Goal: Browse casually: Explore the website without a specific task or goal

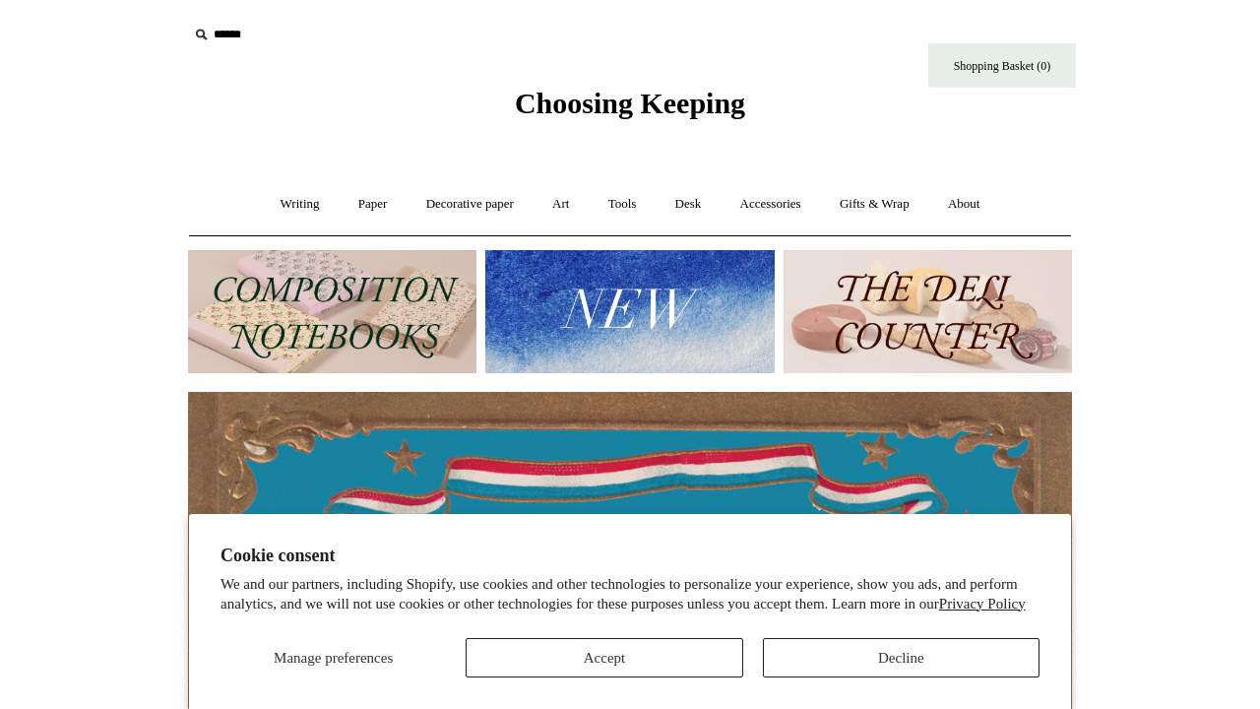
click at [835, 653] on button "Decline" at bounding box center [901, 657] width 277 height 39
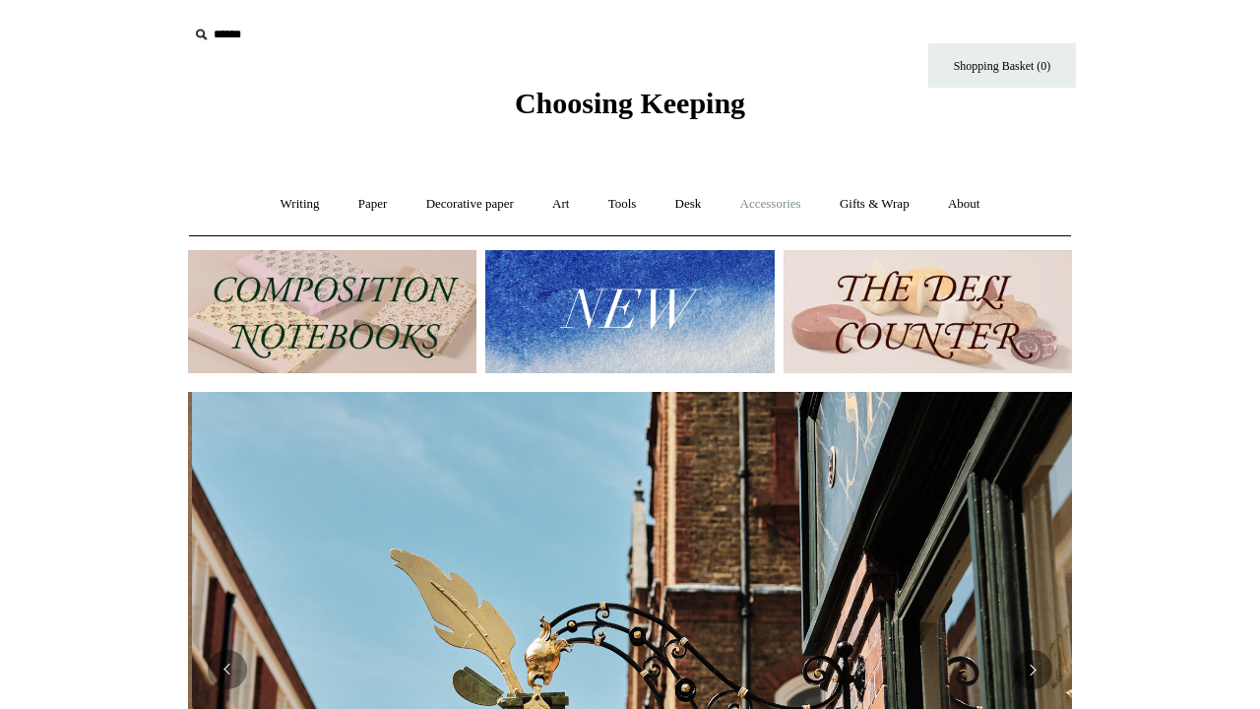
scroll to position [0, 884]
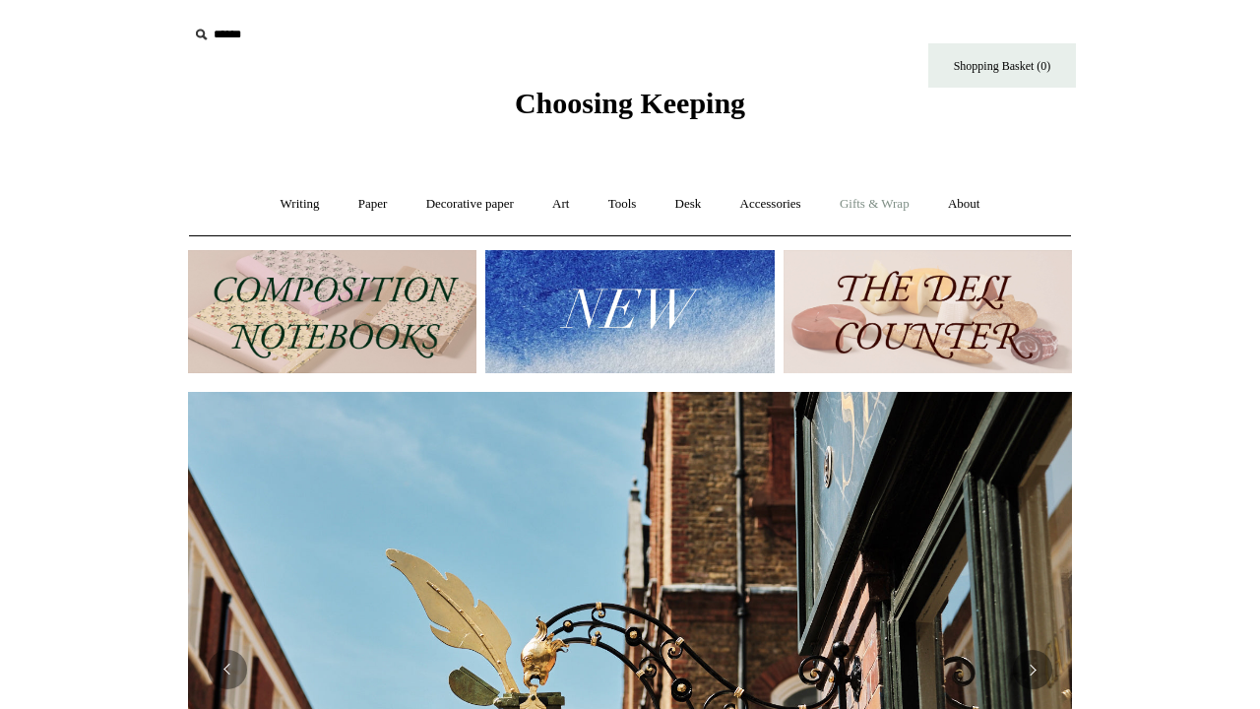
click at [879, 205] on link "Gifts & Wrap +" at bounding box center [874, 204] width 105 height 52
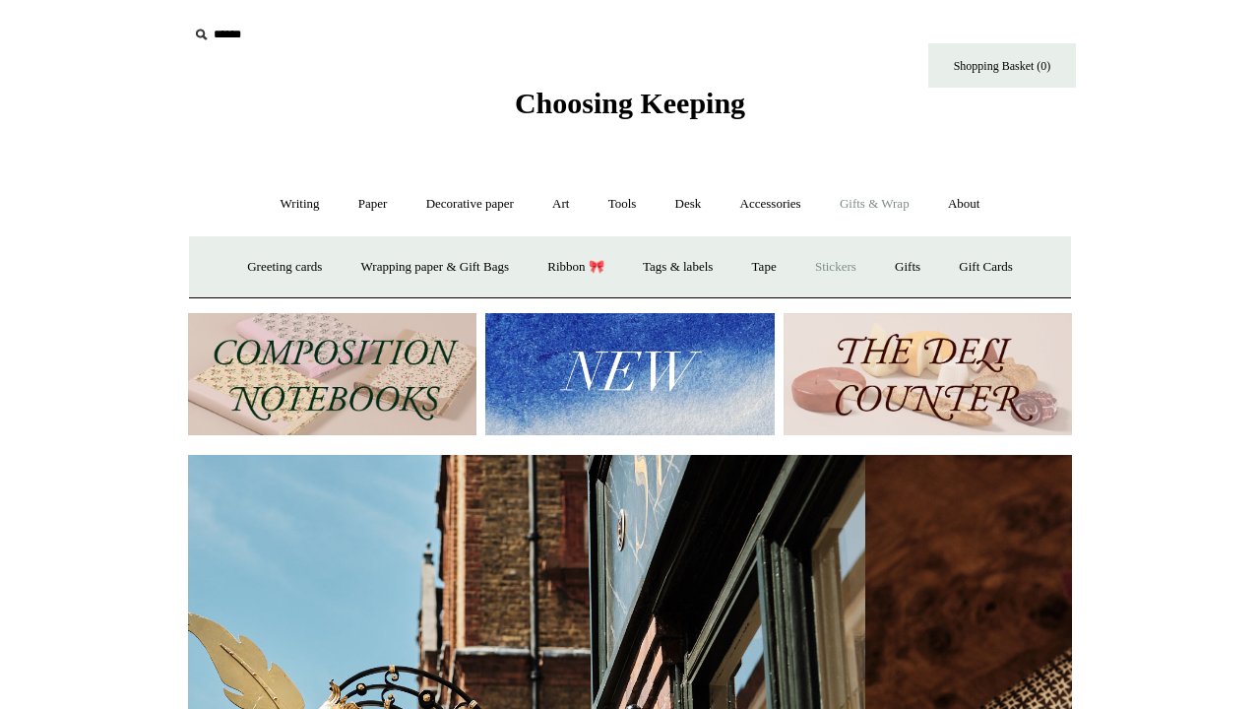
click at [850, 263] on link "Stickers" at bounding box center [835, 267] width 77 height 52
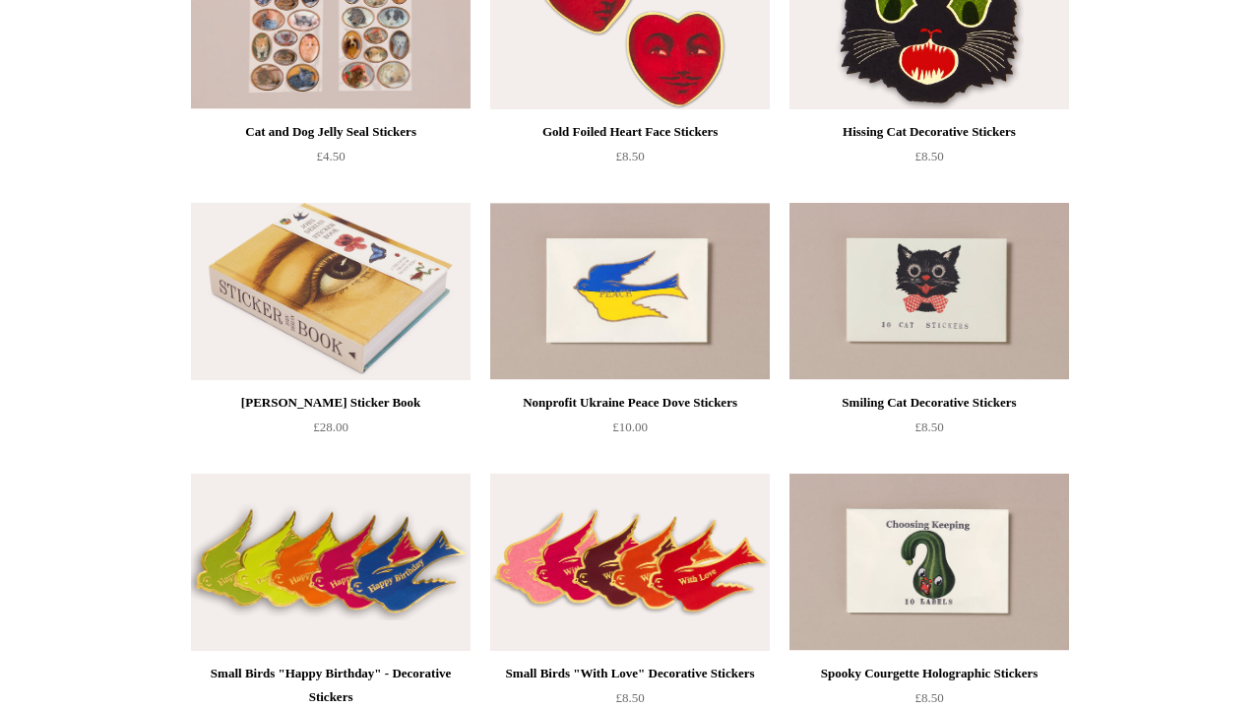
scroll to position [317, 0]
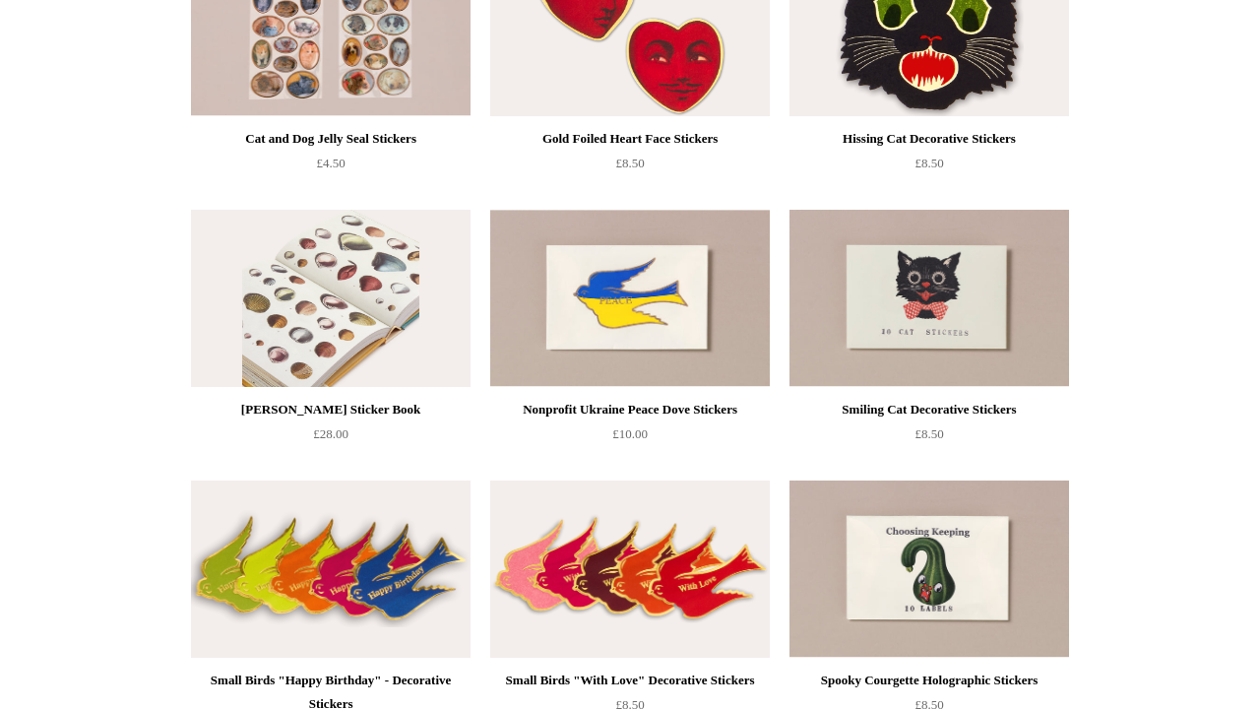
click at [405, 340] on img at bounding box center [330, 298] width 279 height 177
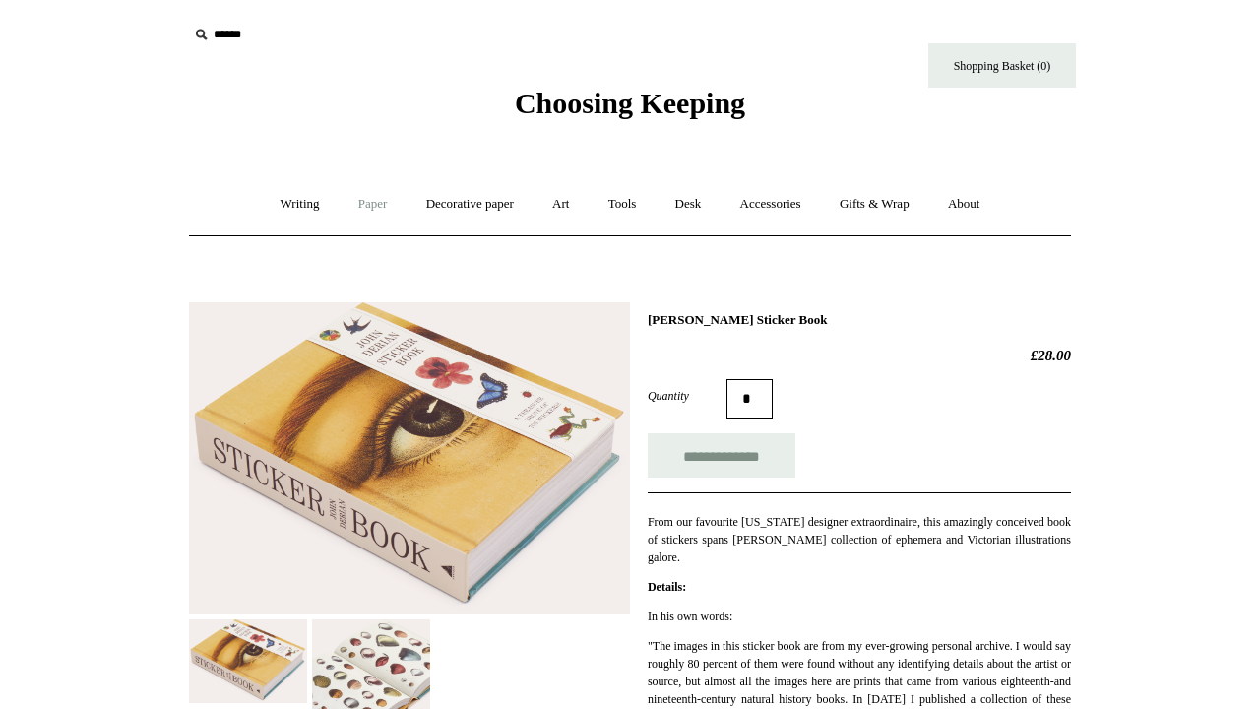
click at [358, 208] on link "Paper +" at bounding box center [372, 204] width 65 height 52
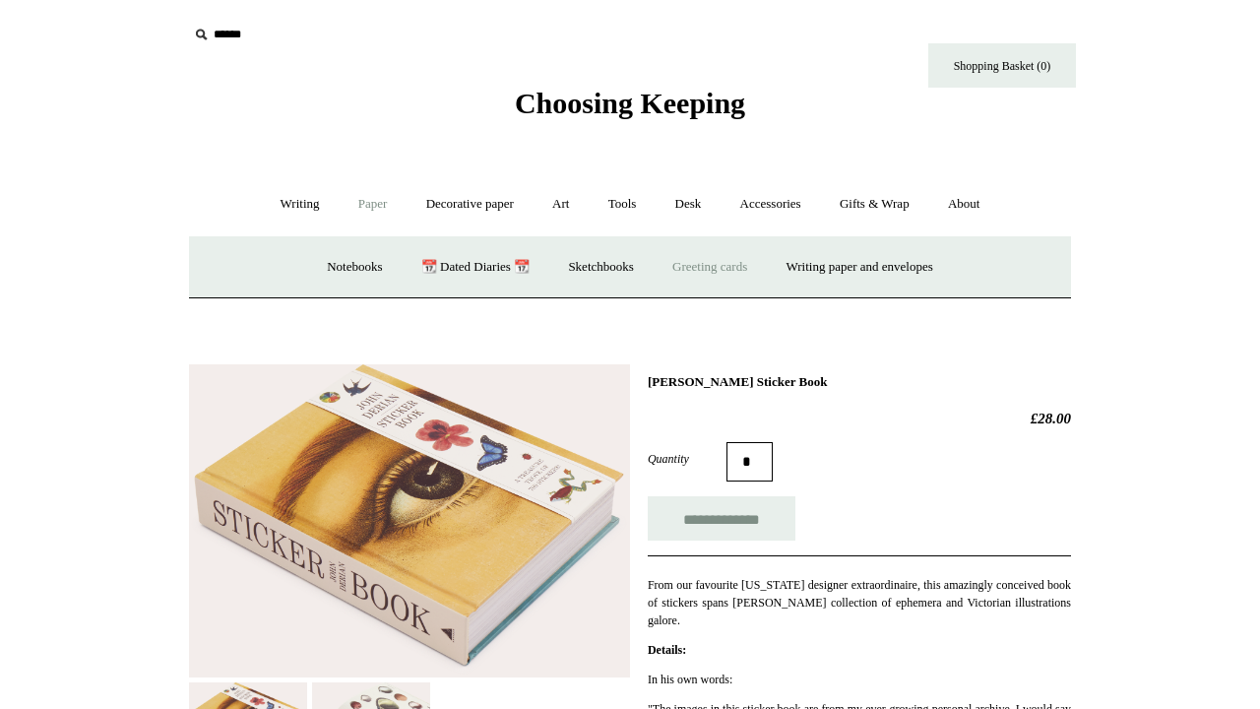
click at [707, 266] on link "Greeting cards +" at bounding box center [709, 267] width 110 height 52
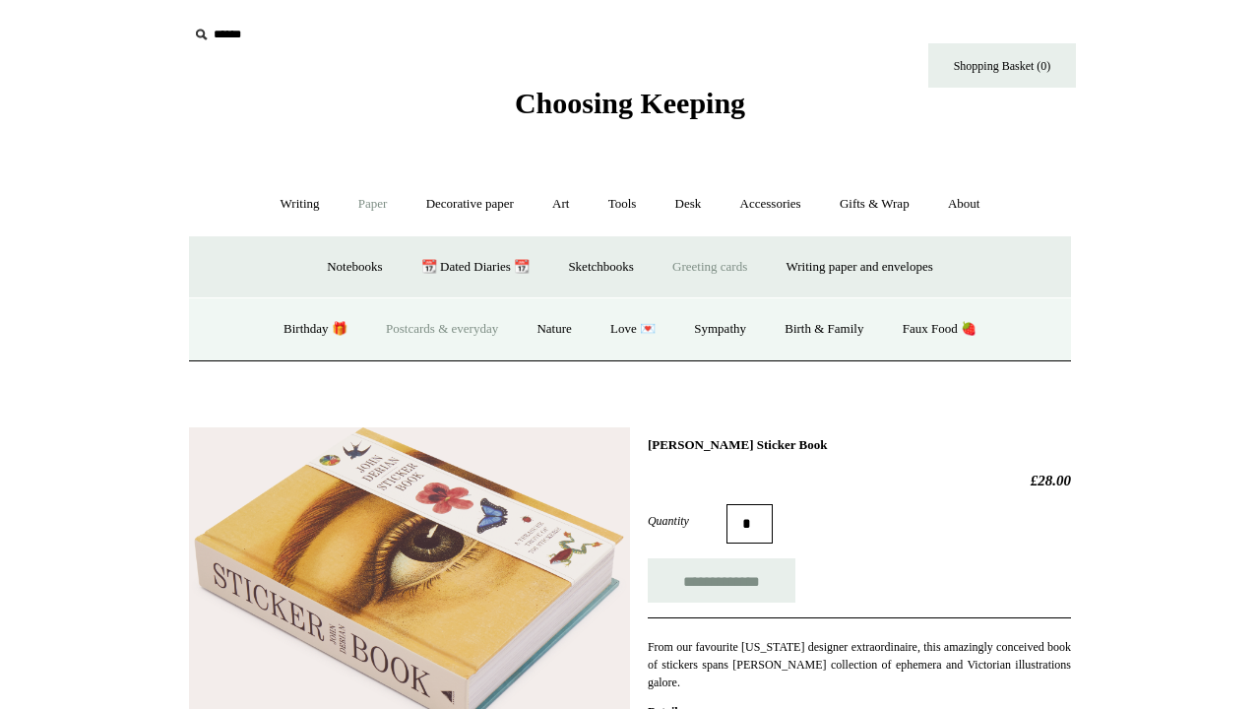
click at [440, 331] on link "Postcards & everyday" at bounding box center [442, 329] width 148 height 52
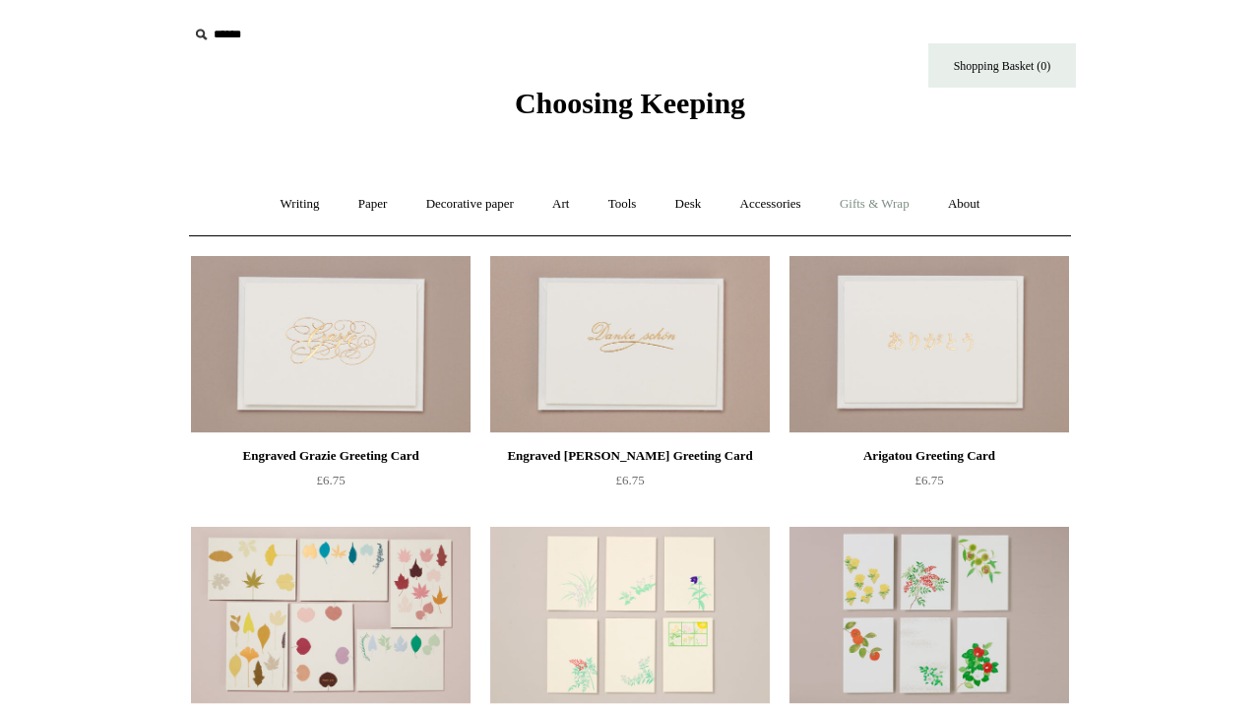
click at [888, 206] on link "Gifts & Wrap +" at bounding box center [874, 204] width 105 height 52
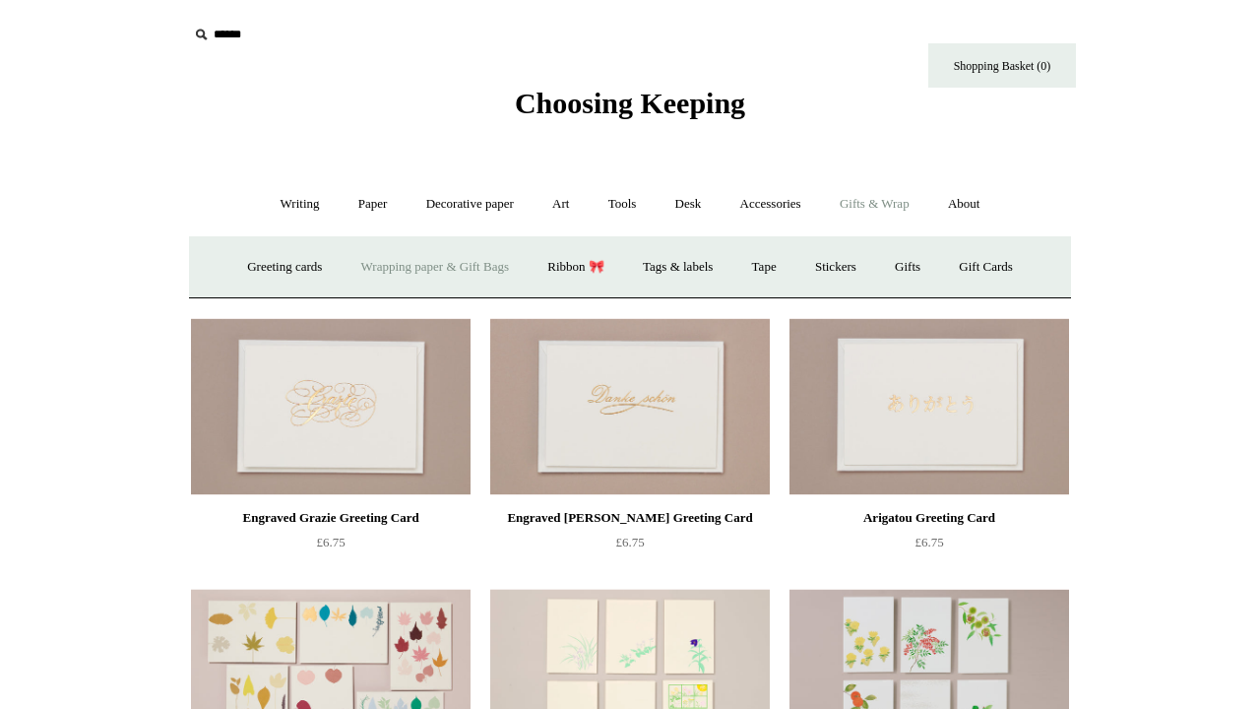
click at [427, 274] on link "Wrapping paper & Gift Bags" at bounding box center [434, 267] width 183 height 52
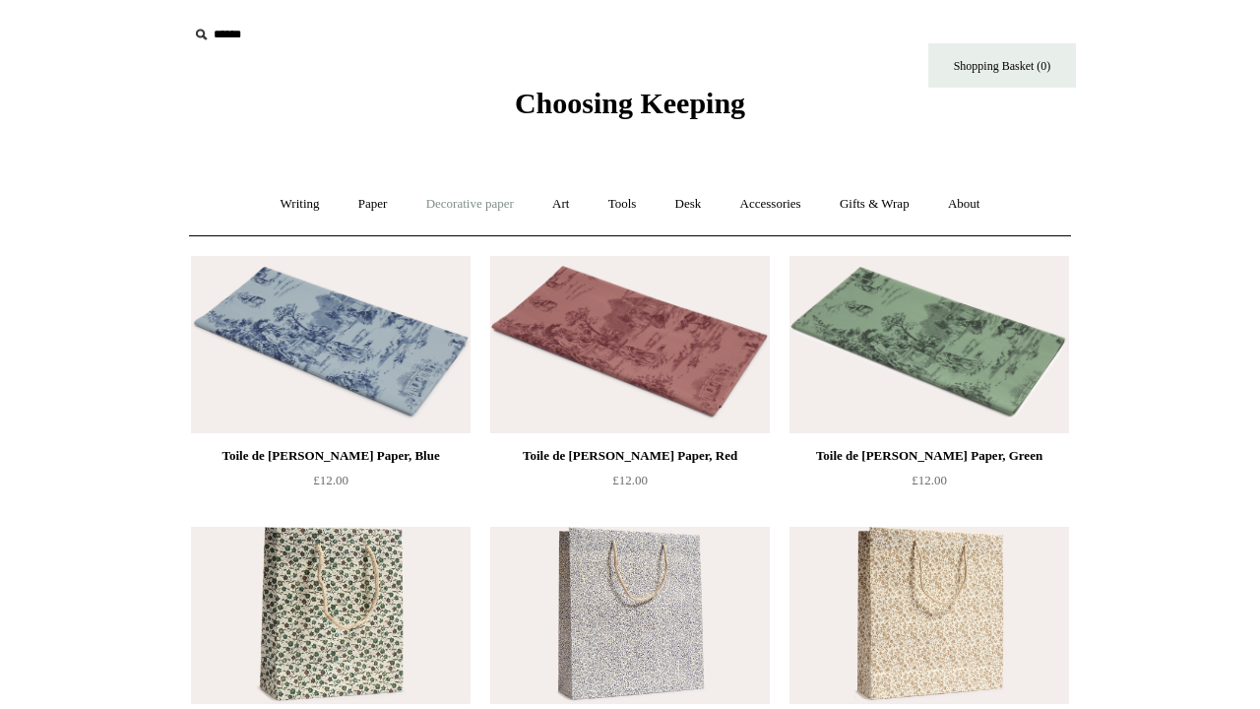
click at [441, 209] on link "Decorative paper +" at bounding box center [469, 204] width 123 height 52
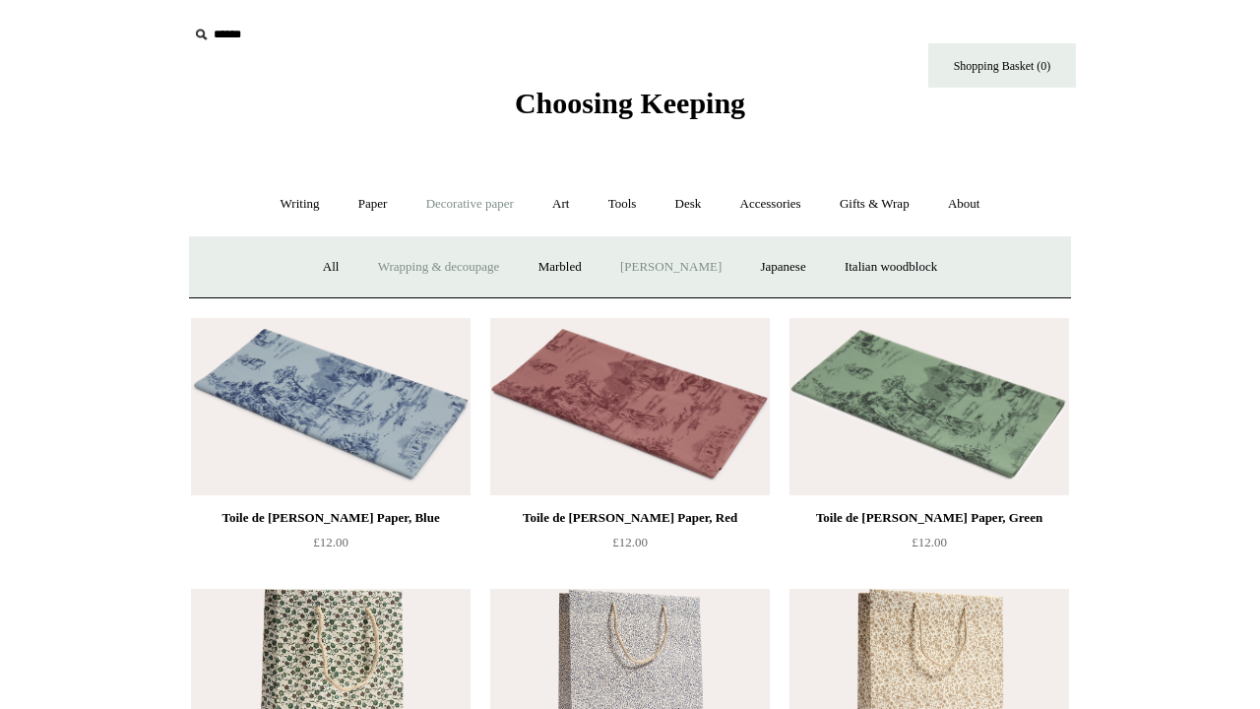
click at [680, 256] on link "[PERSON_NAME]" at bounding box center [670, 267] width 137 height 52
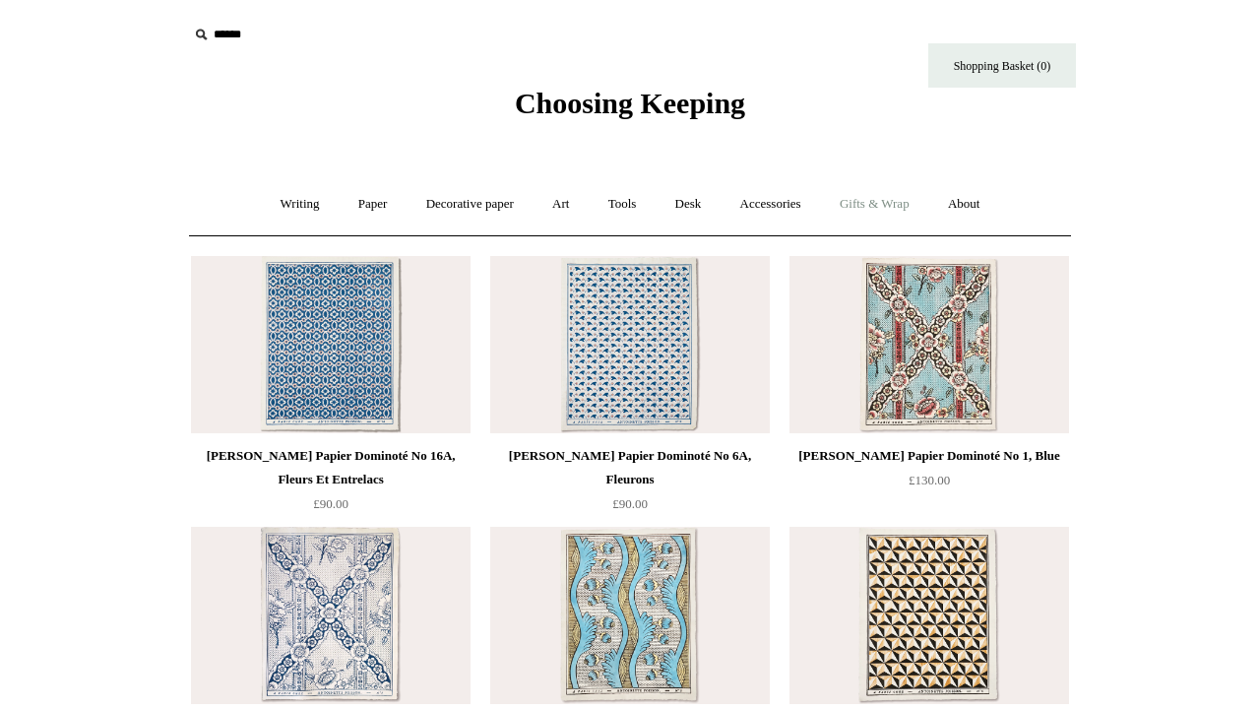
click at [894, 205] on link "Gifts & Wrap +" at bounding box center [874, 204] width 105 height 52
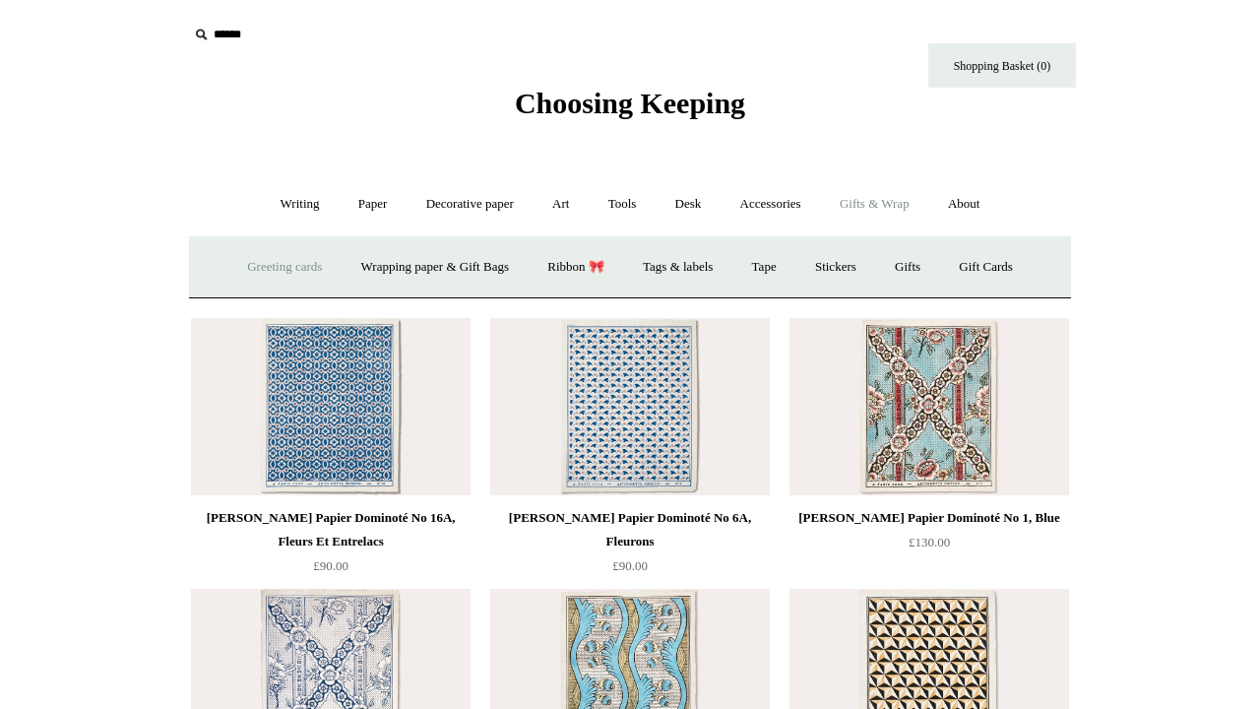
click at [289, 266] on link "Greeting cards +" at bounding box center [284, 267] width 110 height 52
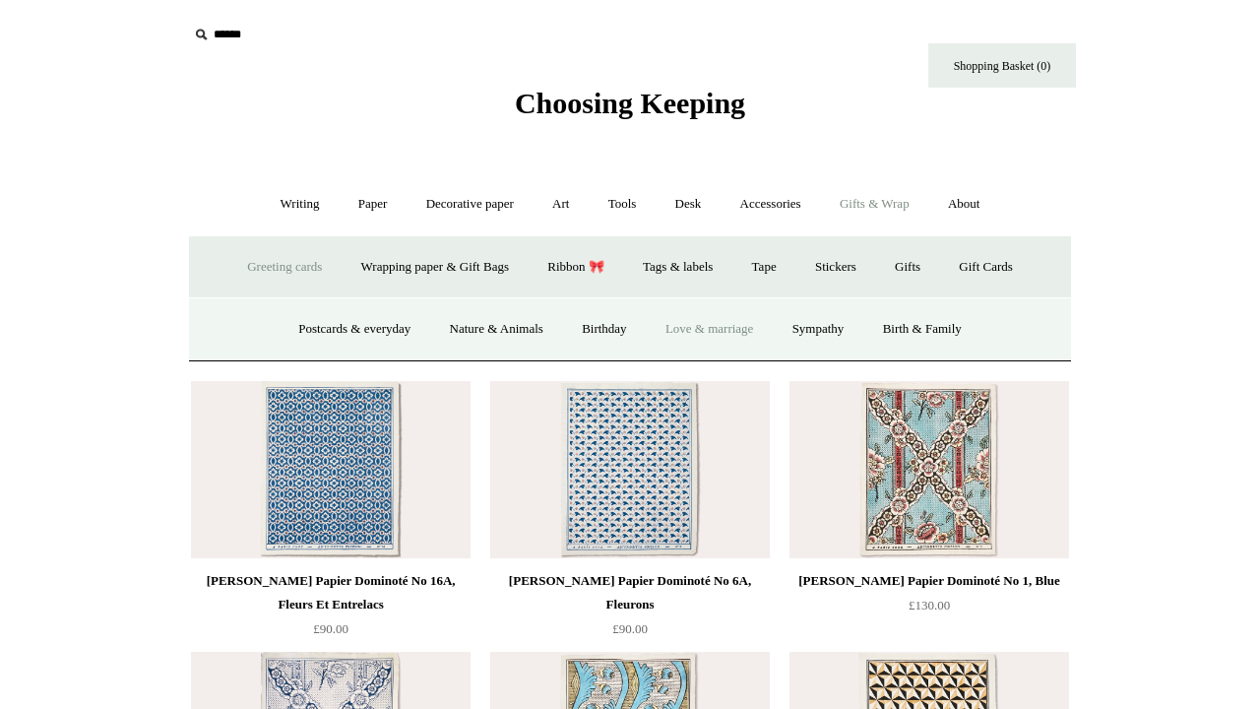
click at [728, 327] on link "Love & marriage" at bounding box center [710, 329] width 124 height 52
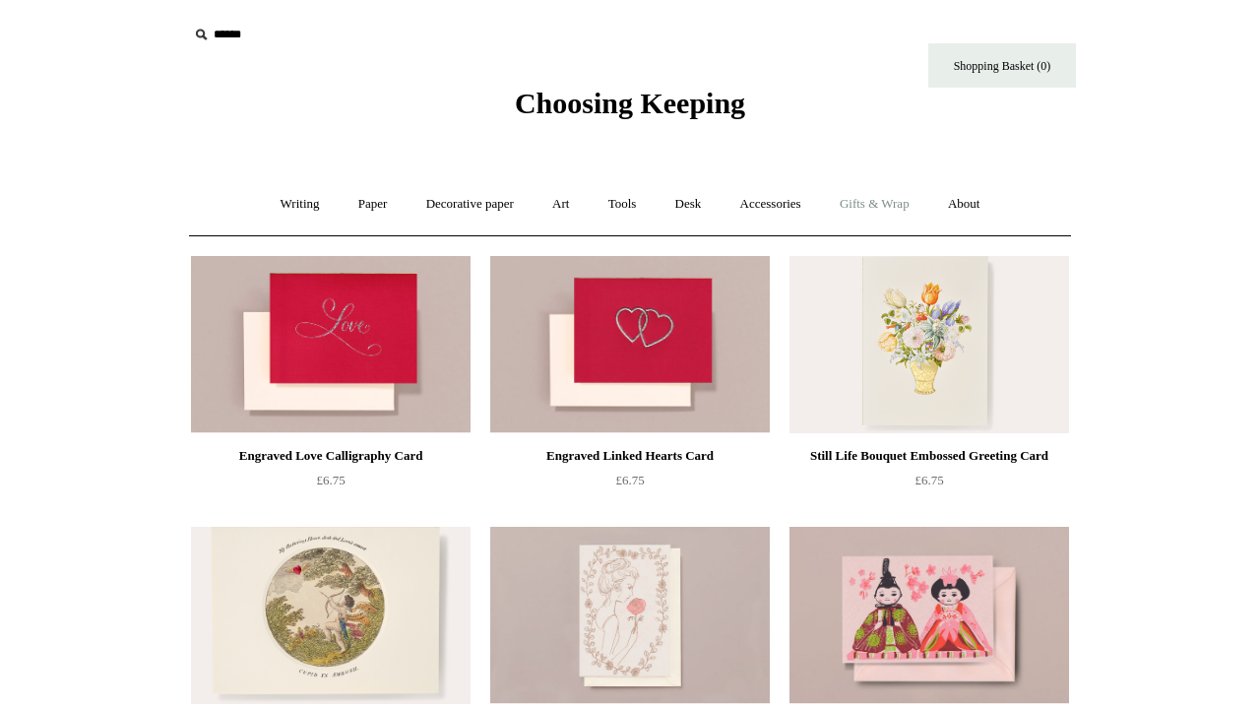
click at [873, 205] on link "Gifts & Wrap +" at bounding box center [874, 204] width 105 height 52
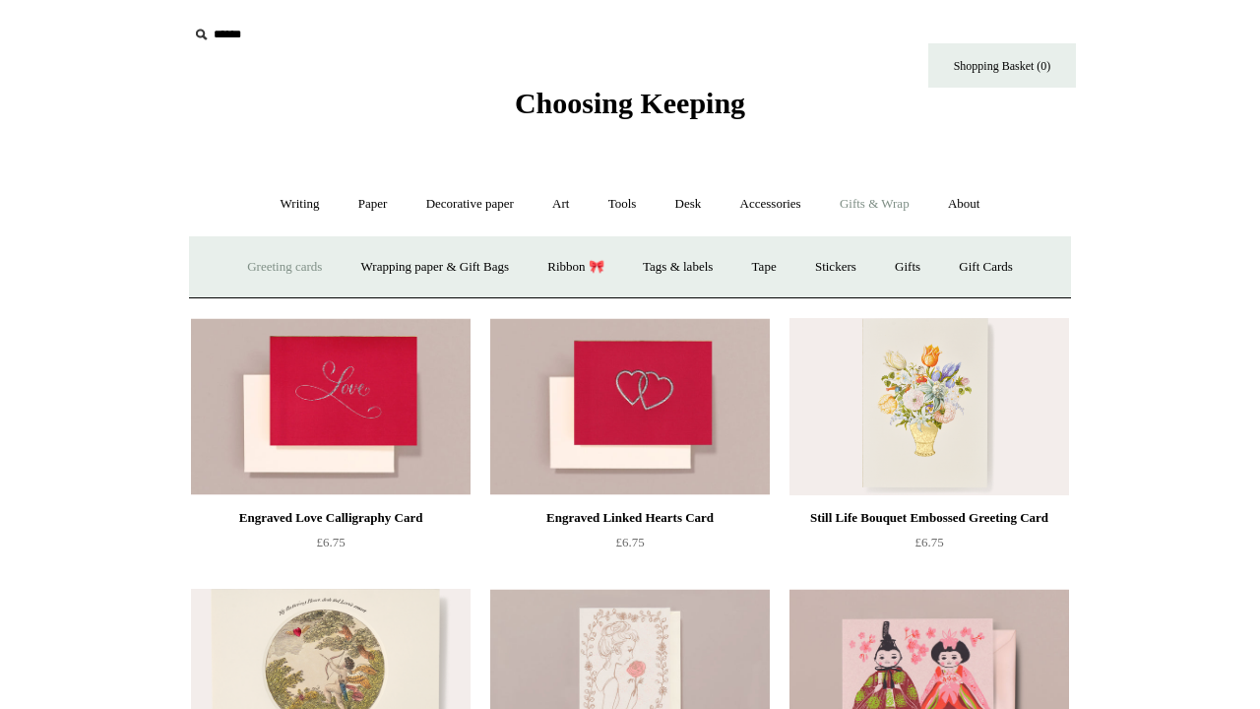
click at [306, 272] on link "Greeting cards +" at bounding box center [284, 267] width 110 height 52
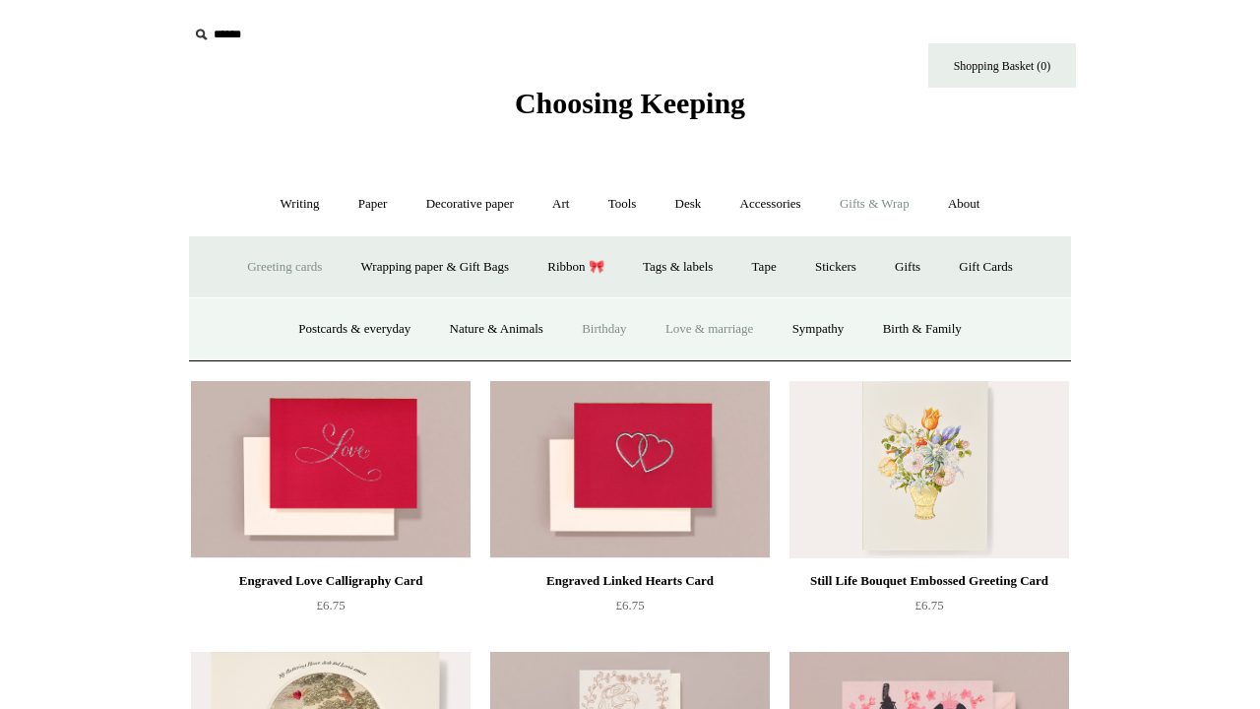
click at [595, 328] on link "Birthday" at bounding box center [604, 329] width 81 height 52
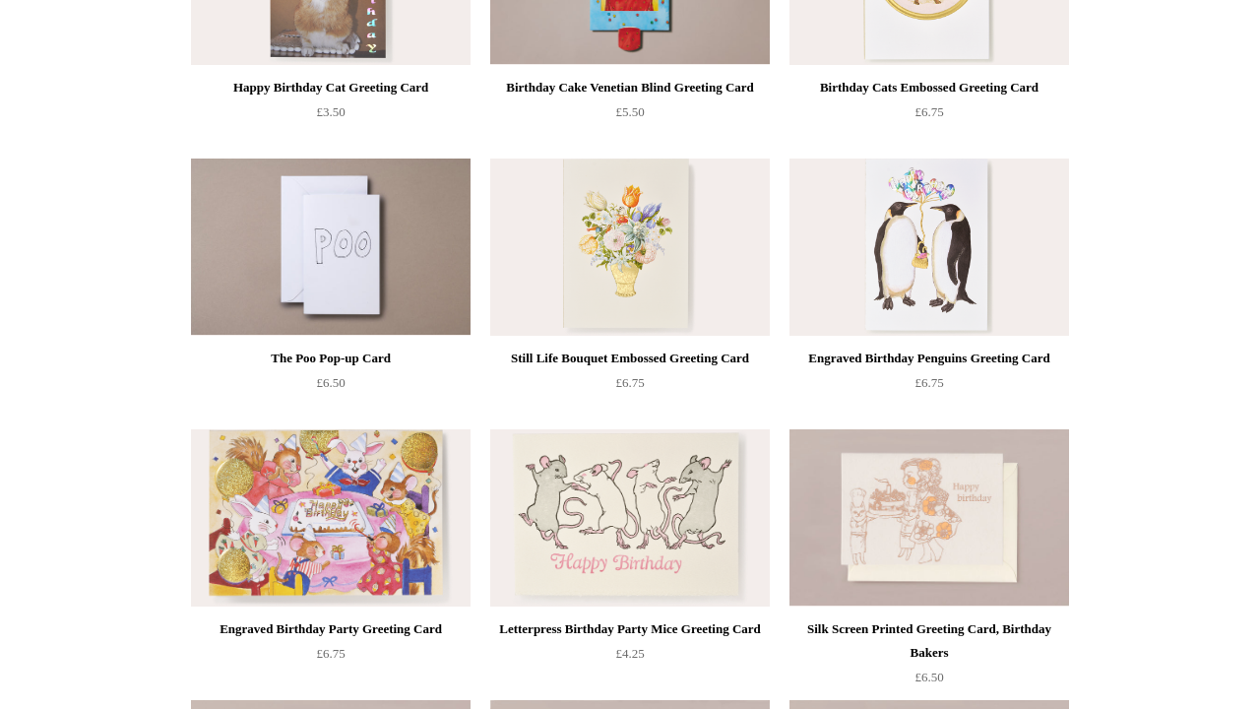
scroll to position [368, 0]
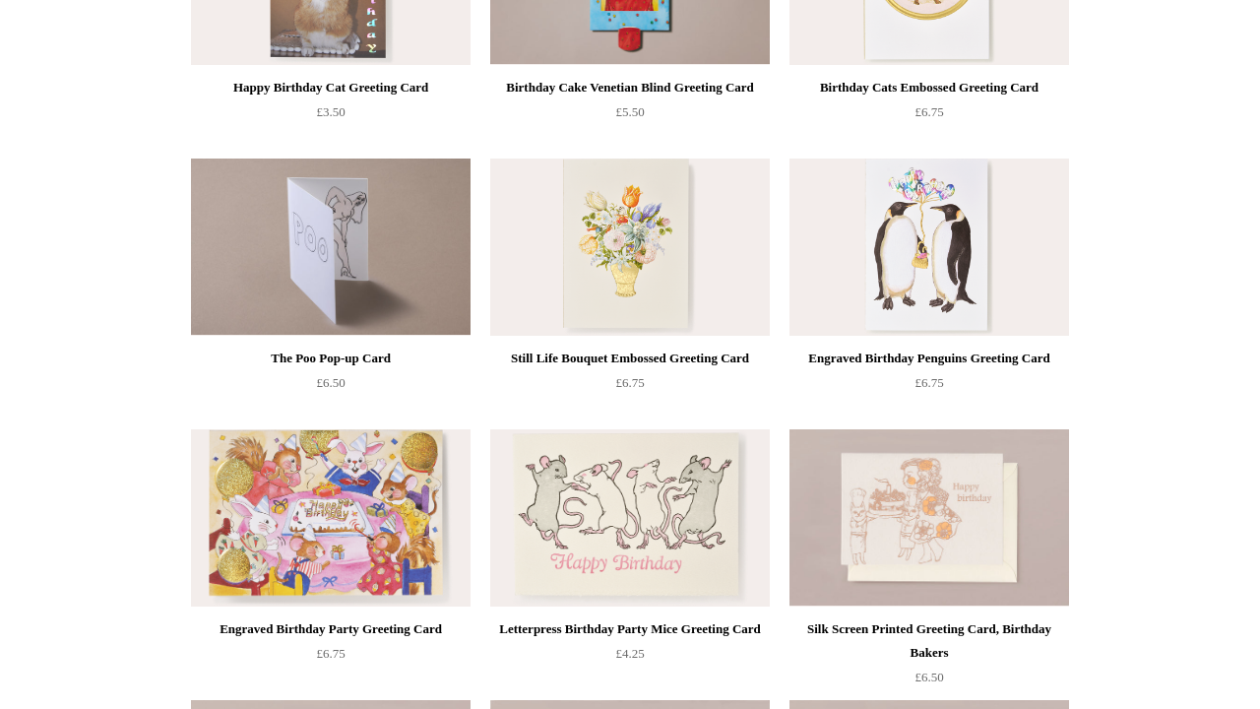
click at [315, 254] on img at bounding box center [330, 246] width 279 height 177
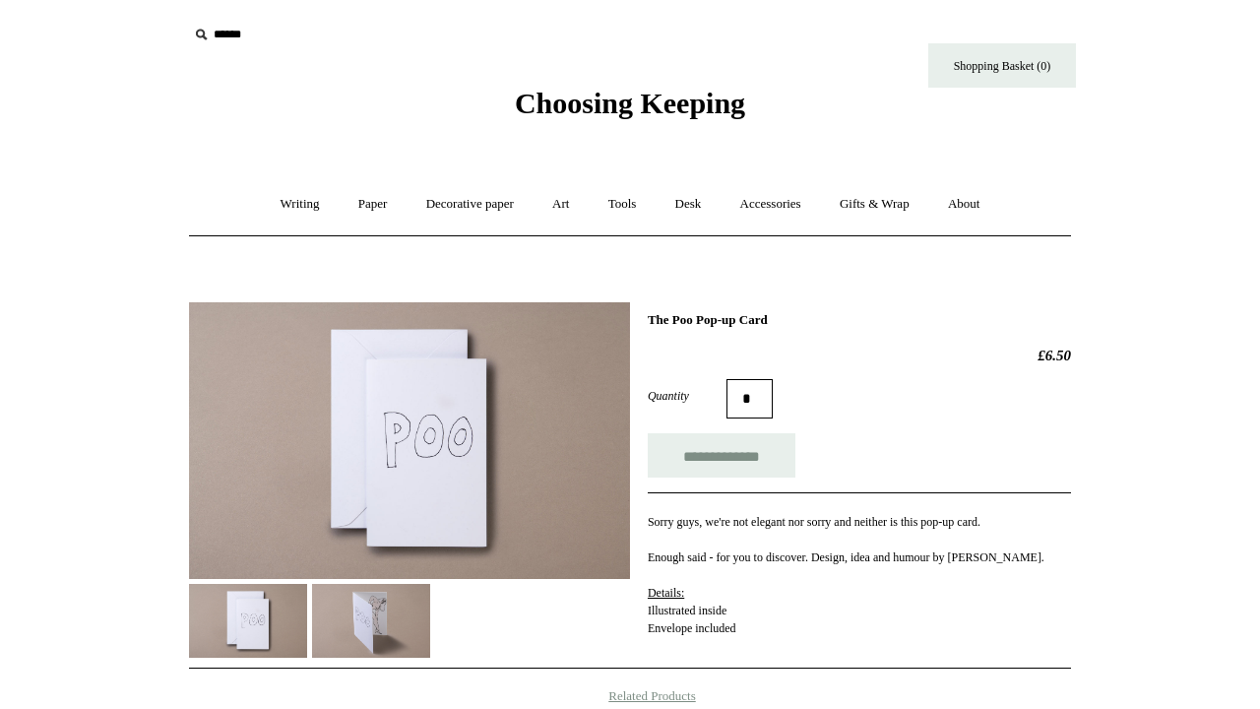
click at [361, 619] on img at bounding box center [371, 621] width 118 height 74
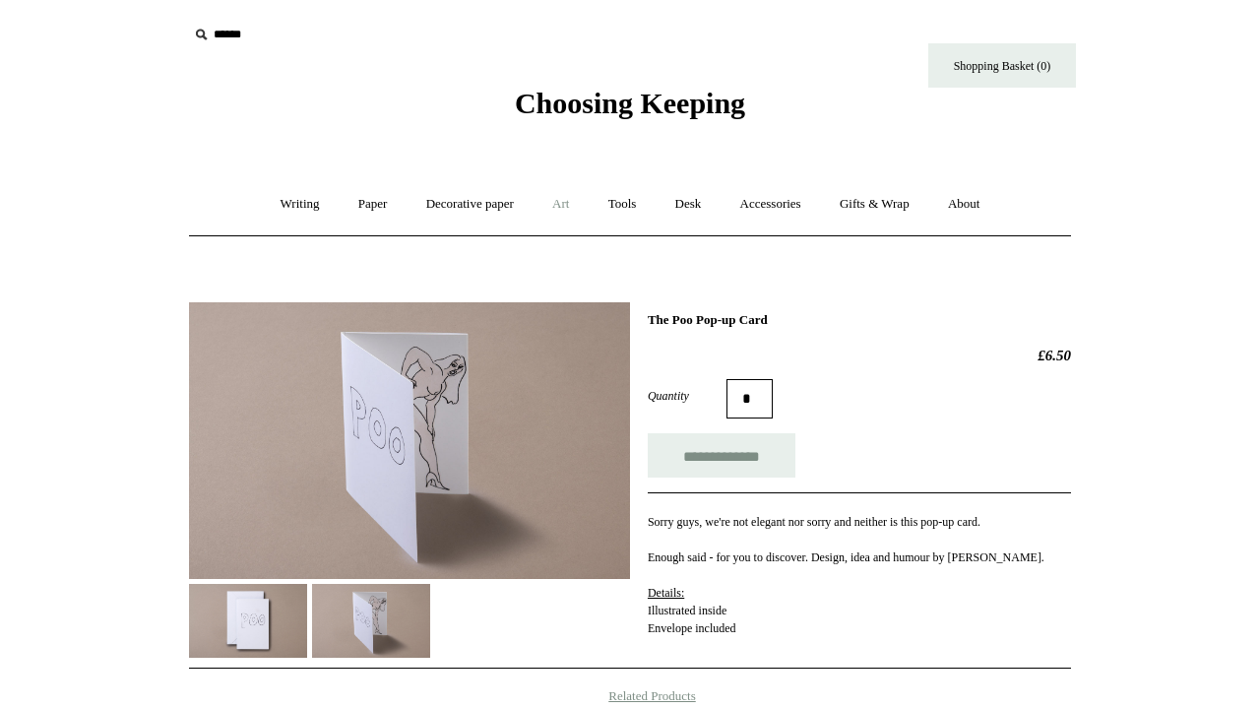
click at [571, 210] on link "Art +" at bounding box center [560, 204] width 52 height 52
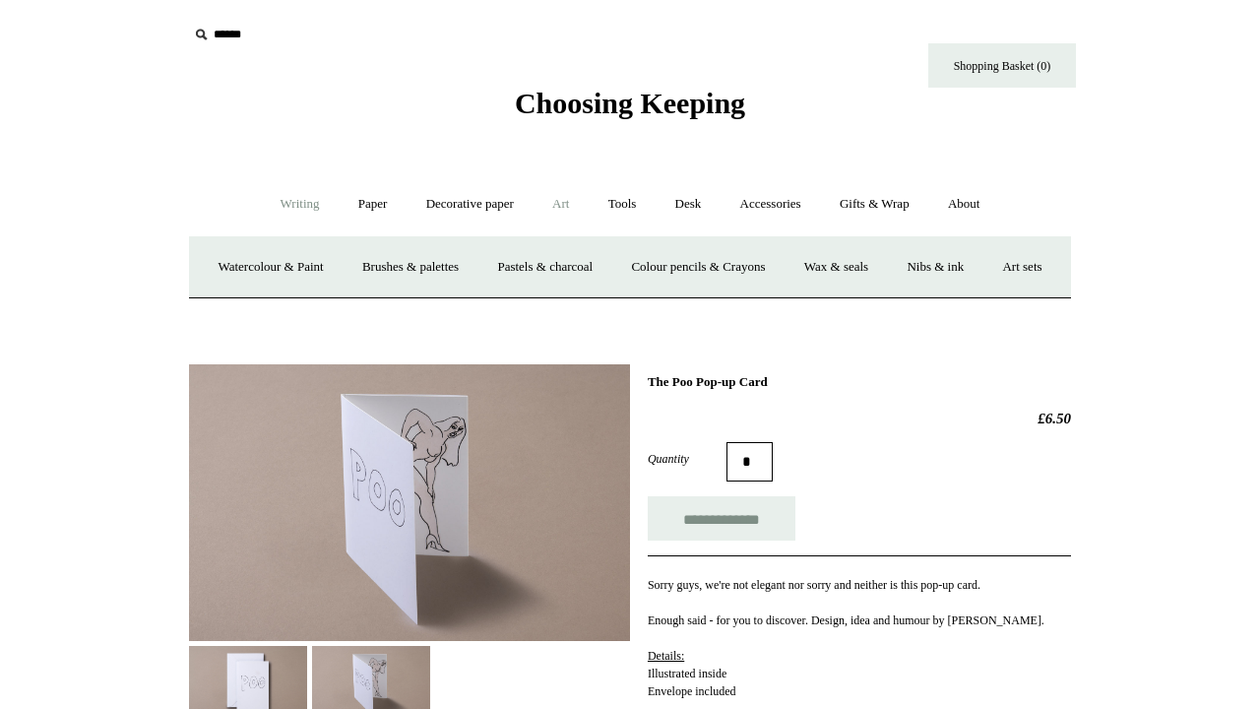
click at [284, 214] on link "Writing +" at bounding box center [300, 204] width 75 height 52
click at [370, 274] on link "Fountain pens +" at bounding box center [389, 267] width 107 height 52
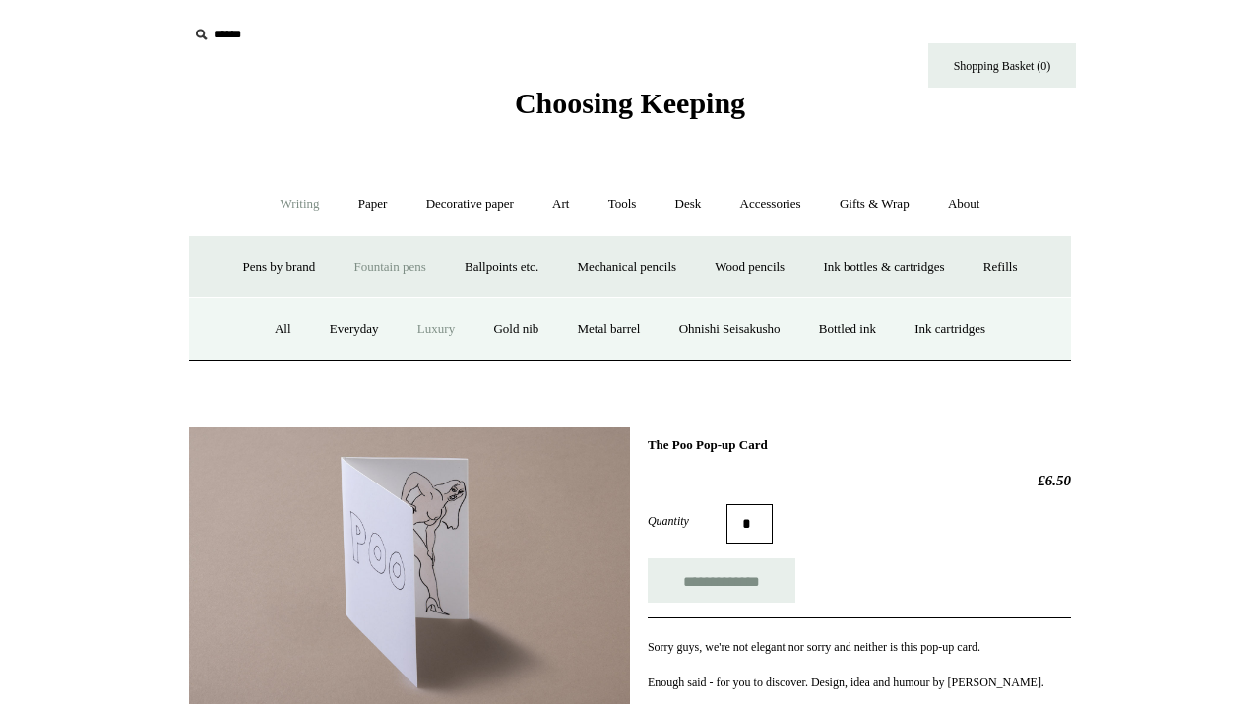
click at [421, 331] on link "Luxury" at bounding box center [436, 329] width 73 height 52
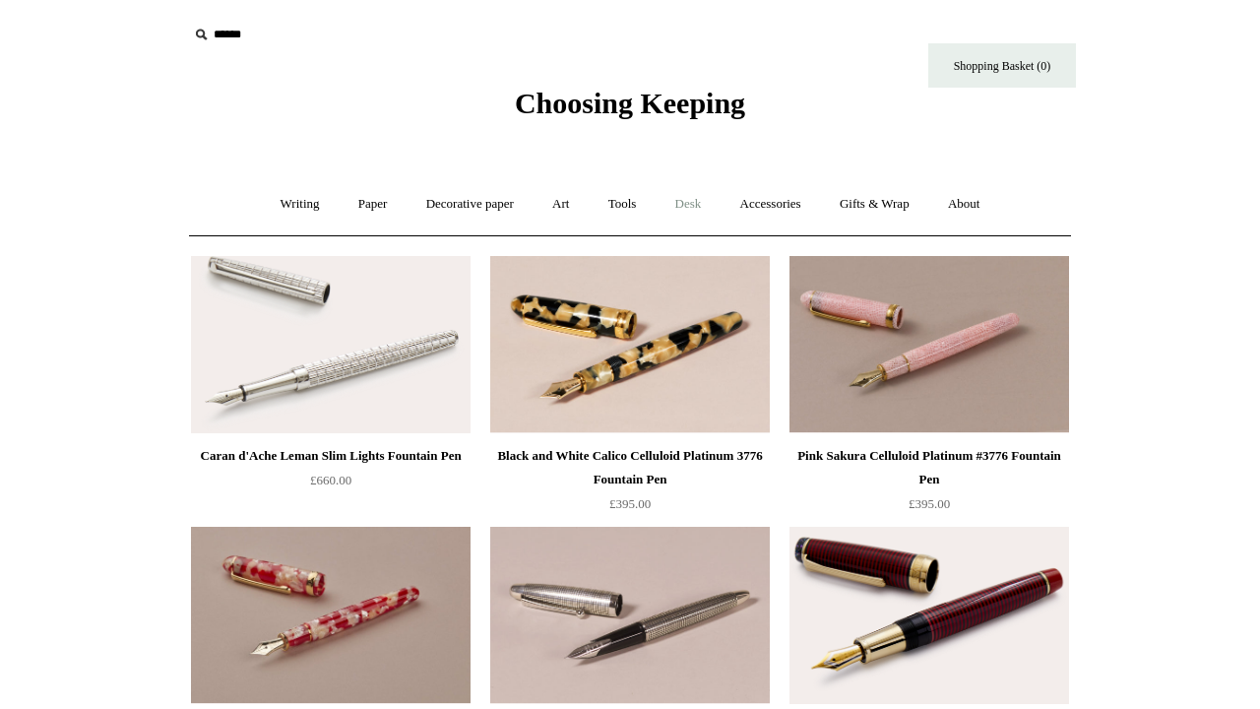
click at [690, 211] on link "Desk +" at bounding box center [688, 204] width 62 height 52
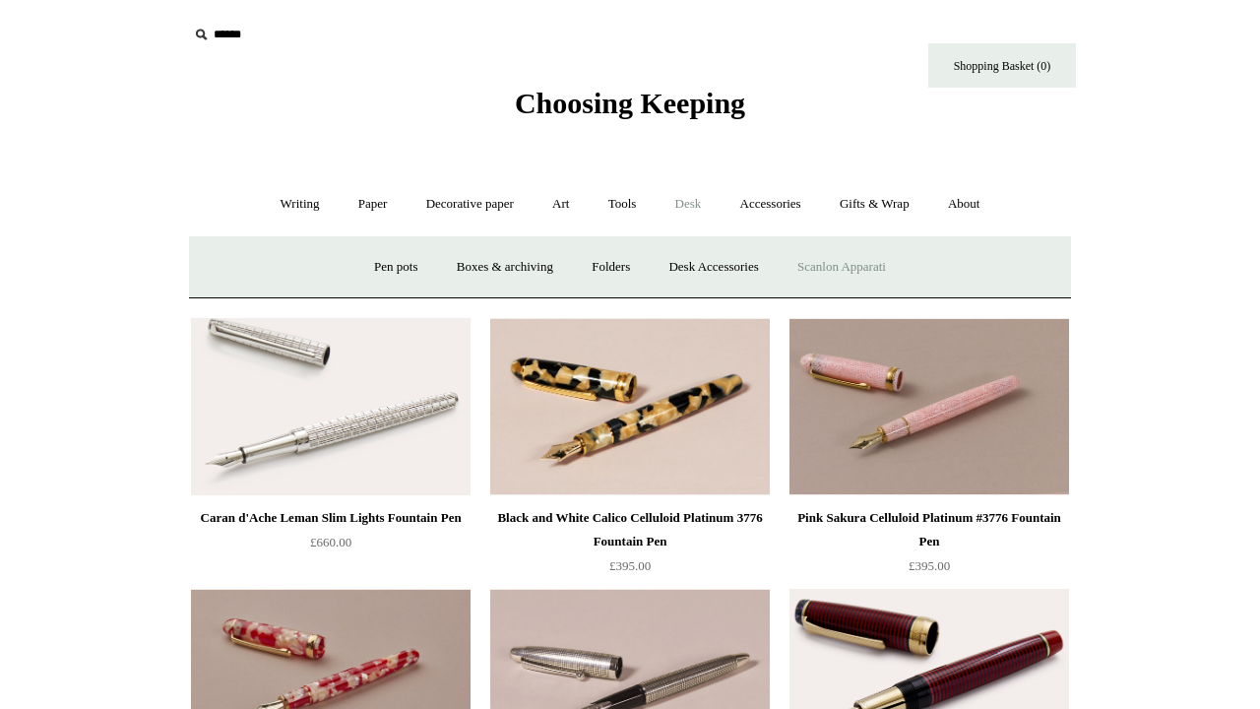
click at [842, 263] on link "Scanlon Apparati" at bounding box center [841, 267] width 124 height 52
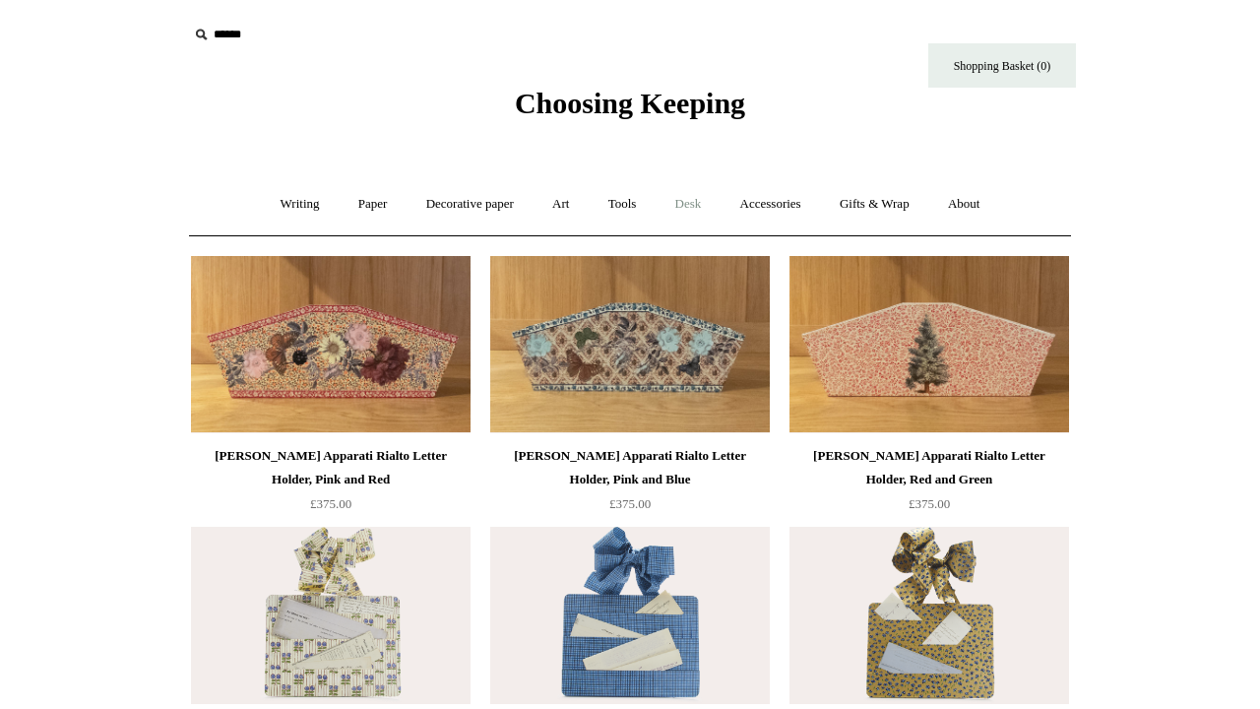
click at [696, 206] on link "Desk +" at bounding box center [688, 204] width 62 height 52
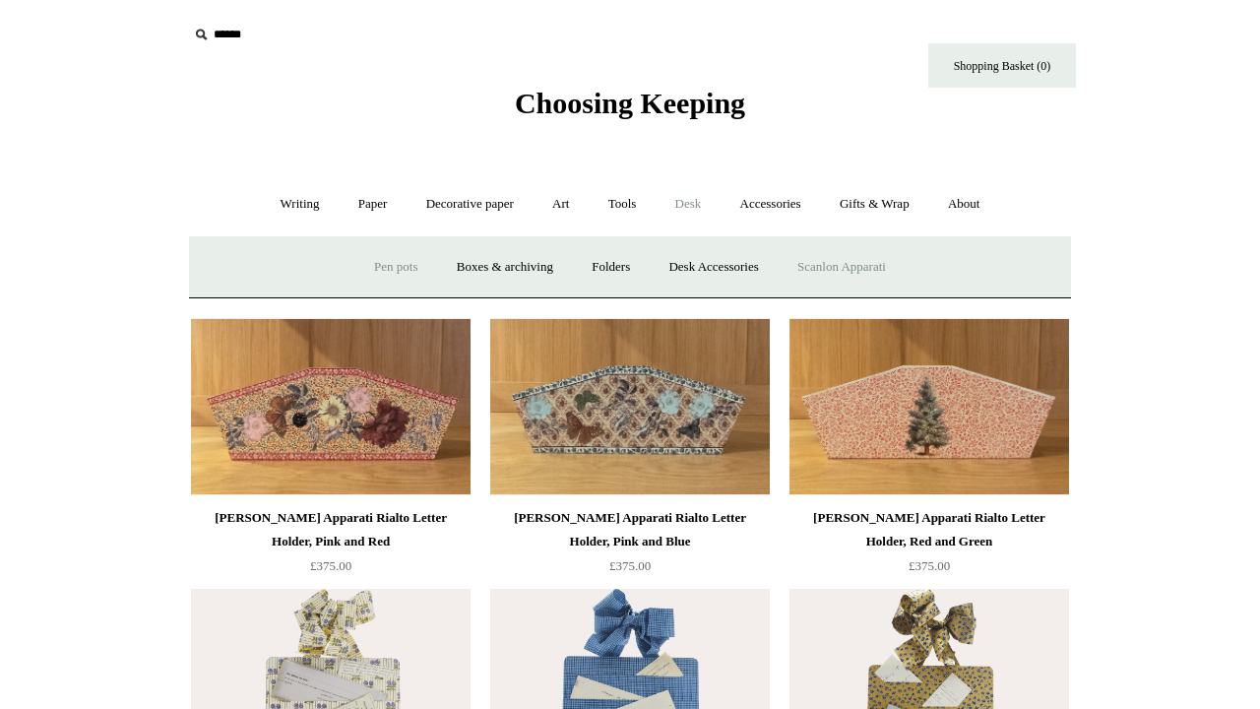
click at [399, 267] on link "Pen pots" at bounding box center [395, 267] width 79 height 52
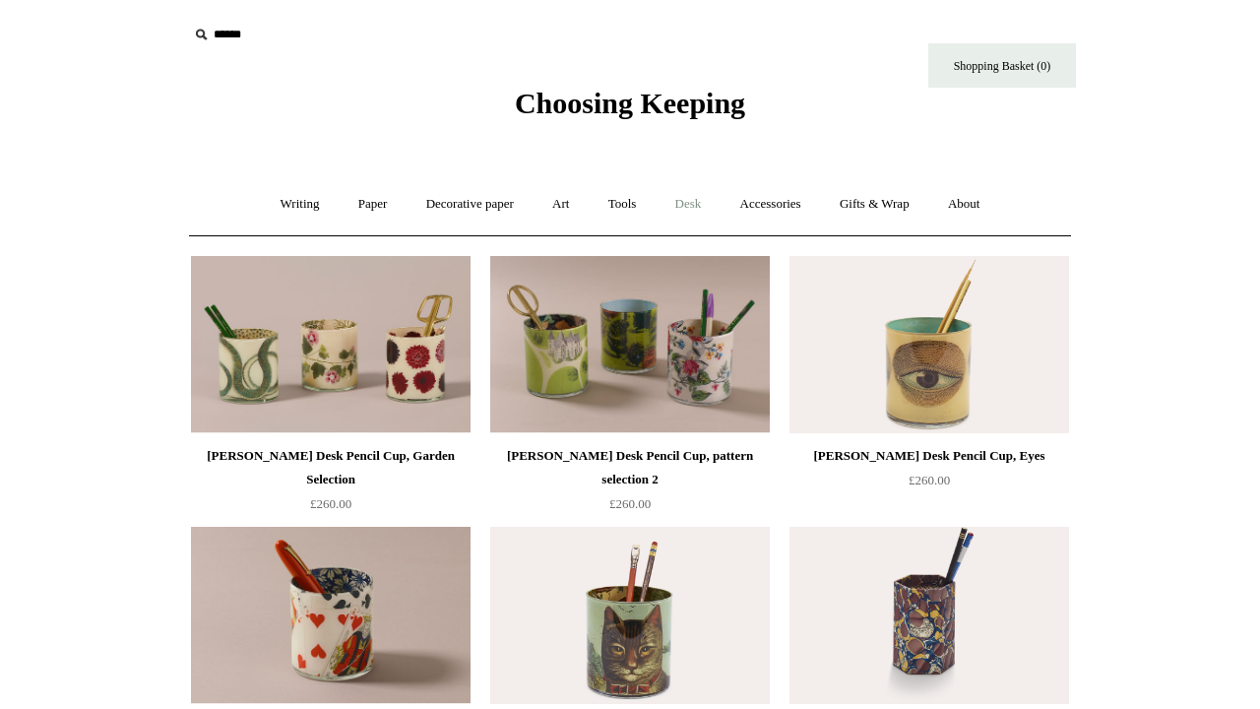
click at [689, 209] on link "Desk +" at bounding box center [688, 204] width 62 height 52
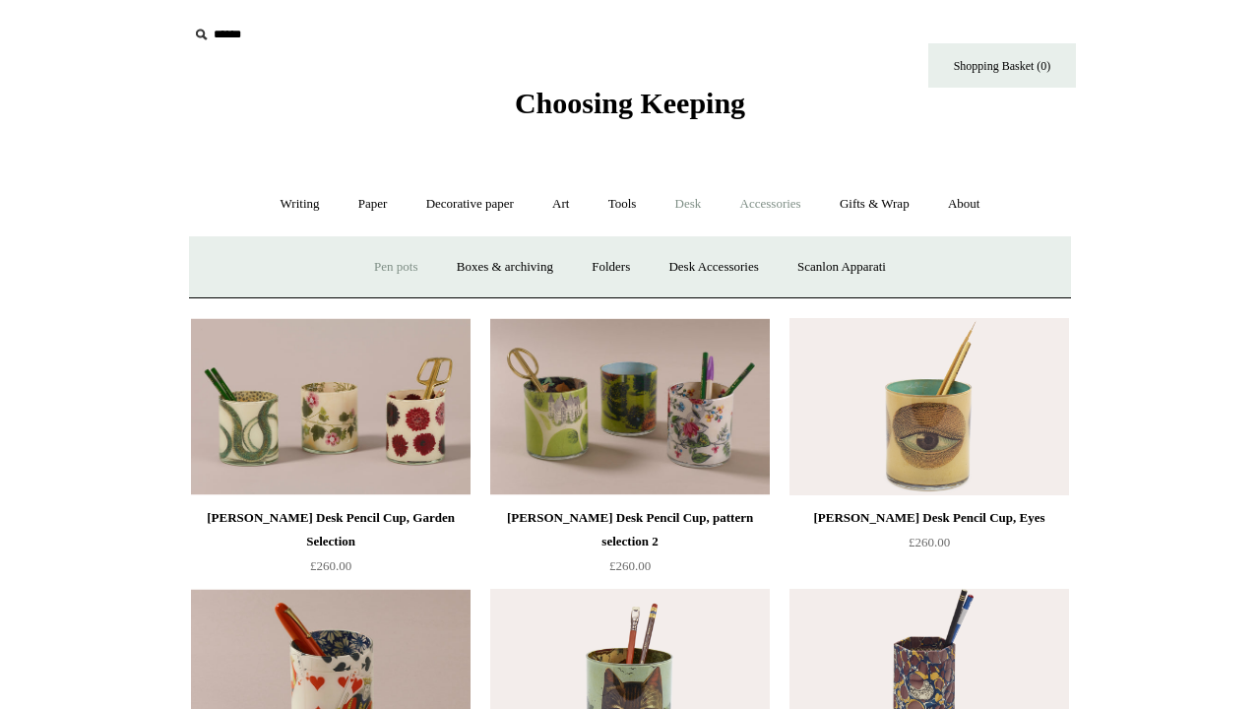
click at [772, 207] on link "Accessories +" at bounding box center [770, 204] width 96 height 52
click at [530, 264] on link "Paperweights +" at bounding box center [510, 267] width 104 height 52
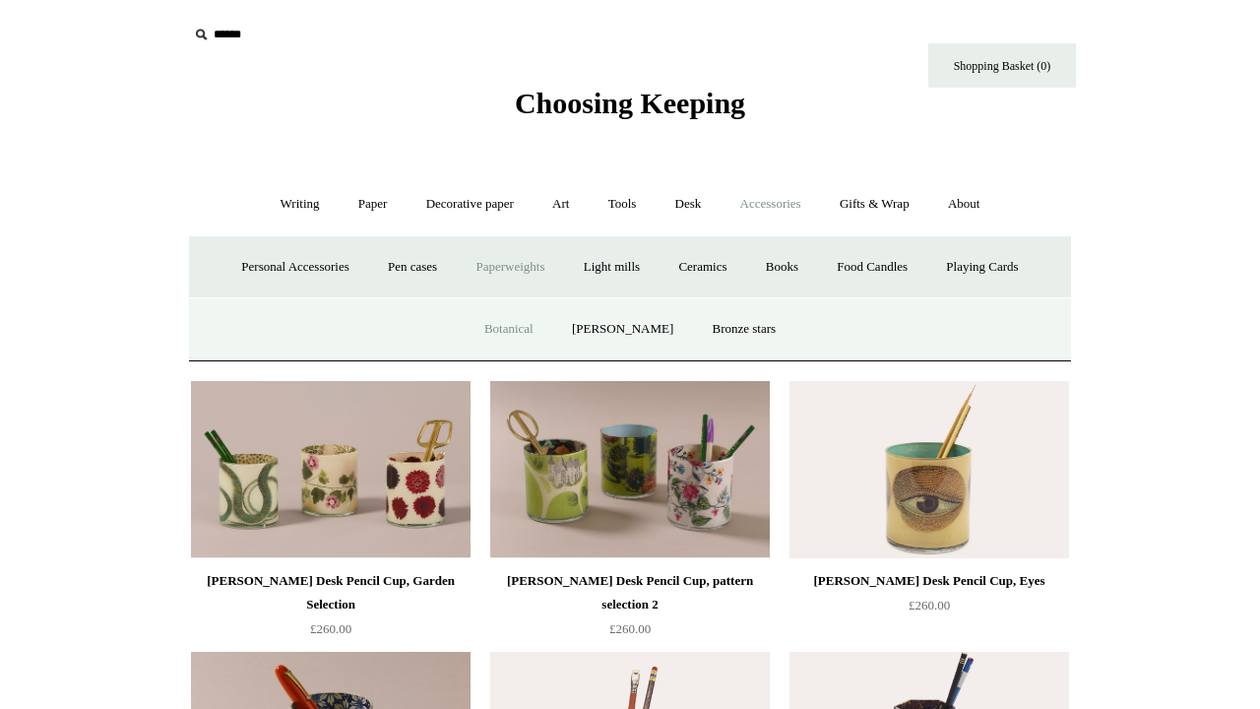
click at [528, 326] on link "Botanical" at bounding box center [508, 329] width 85 height 52
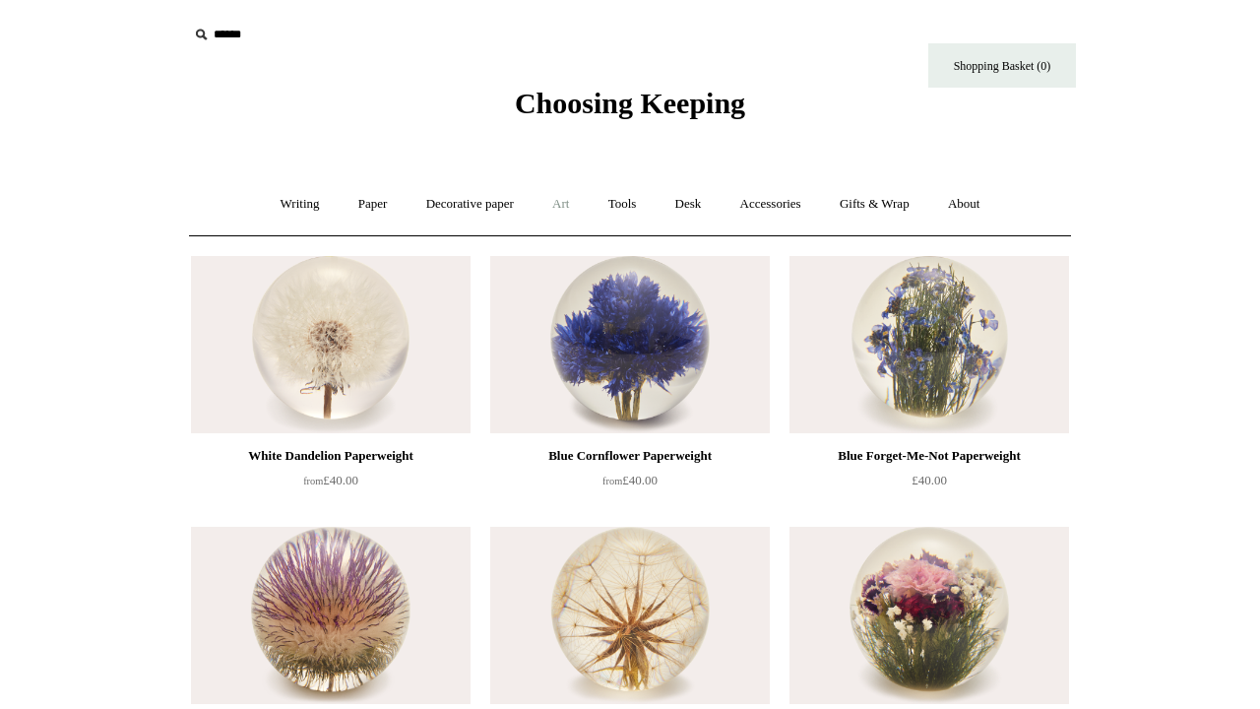
click at [561, 210] on link "Art +" at bounding box center [560, 204] width 52 height 52
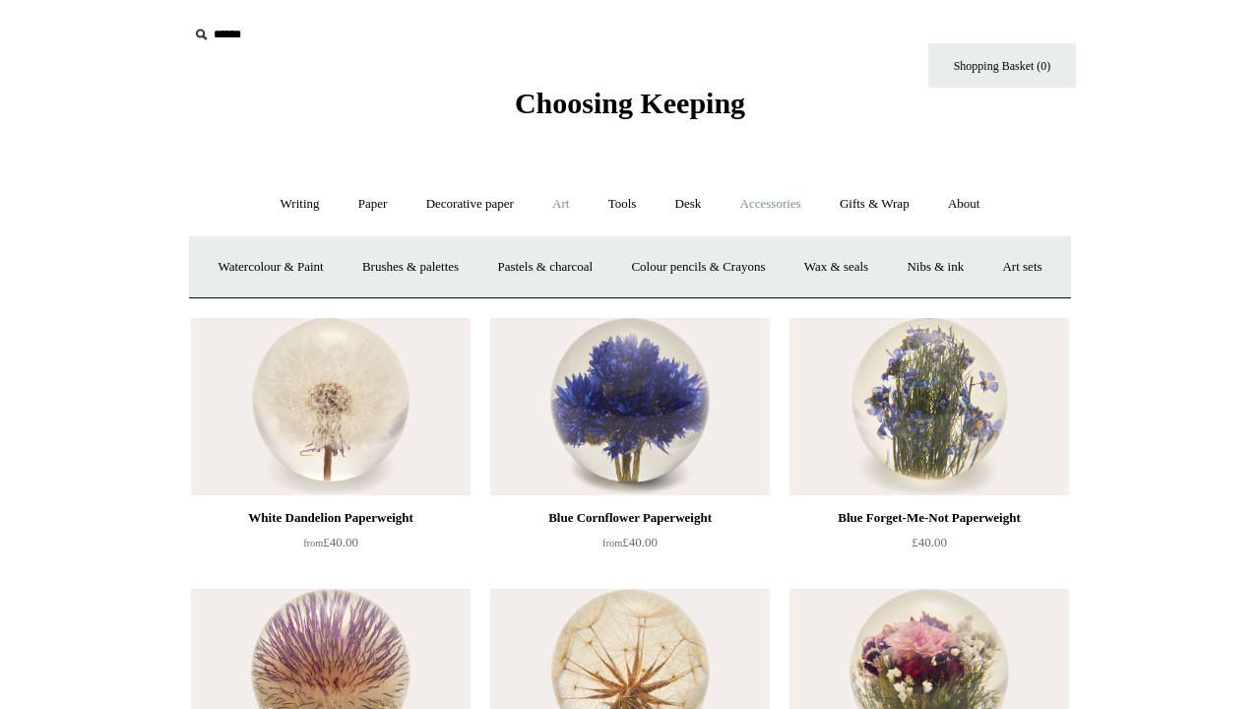
click at [758, 209] on link "Accessories +" at bounding box center [770, 204] width 96 height 52
click at [602, 269] on link "Light mills" at bounding box center [612, 267] width 92 height 52
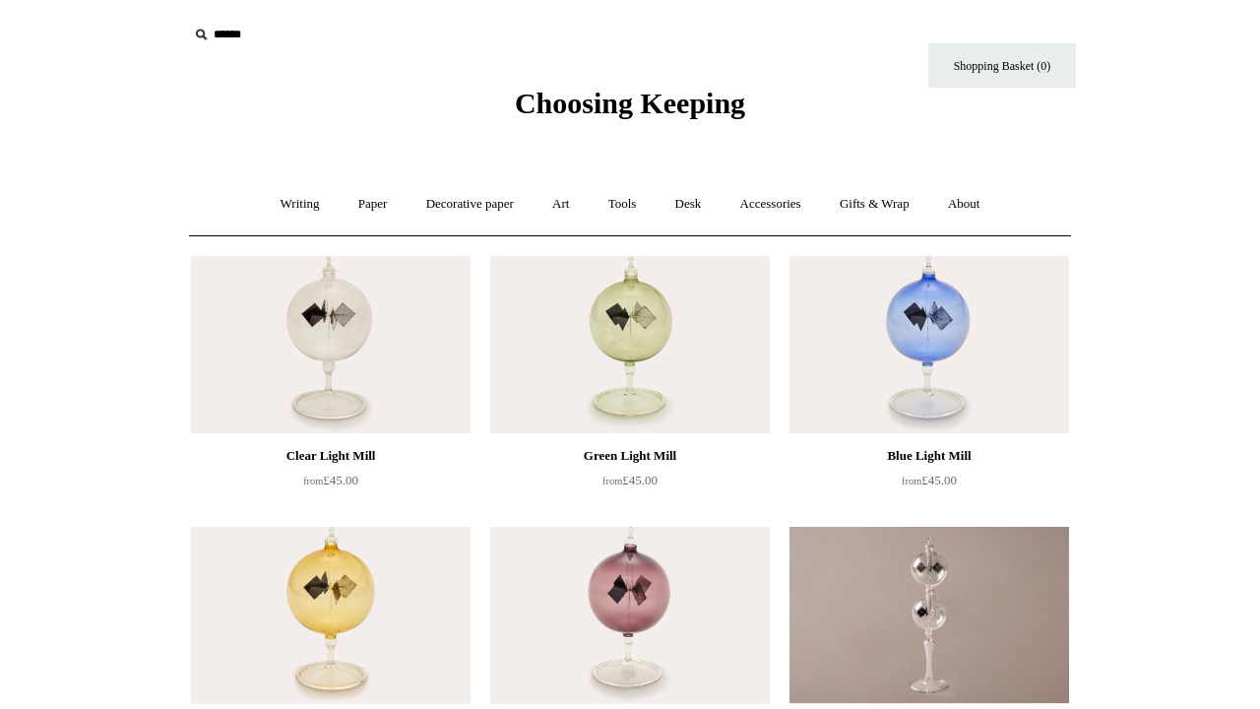
click at [611, 356] on img at bounding box center [629, 344] width 279 height 177
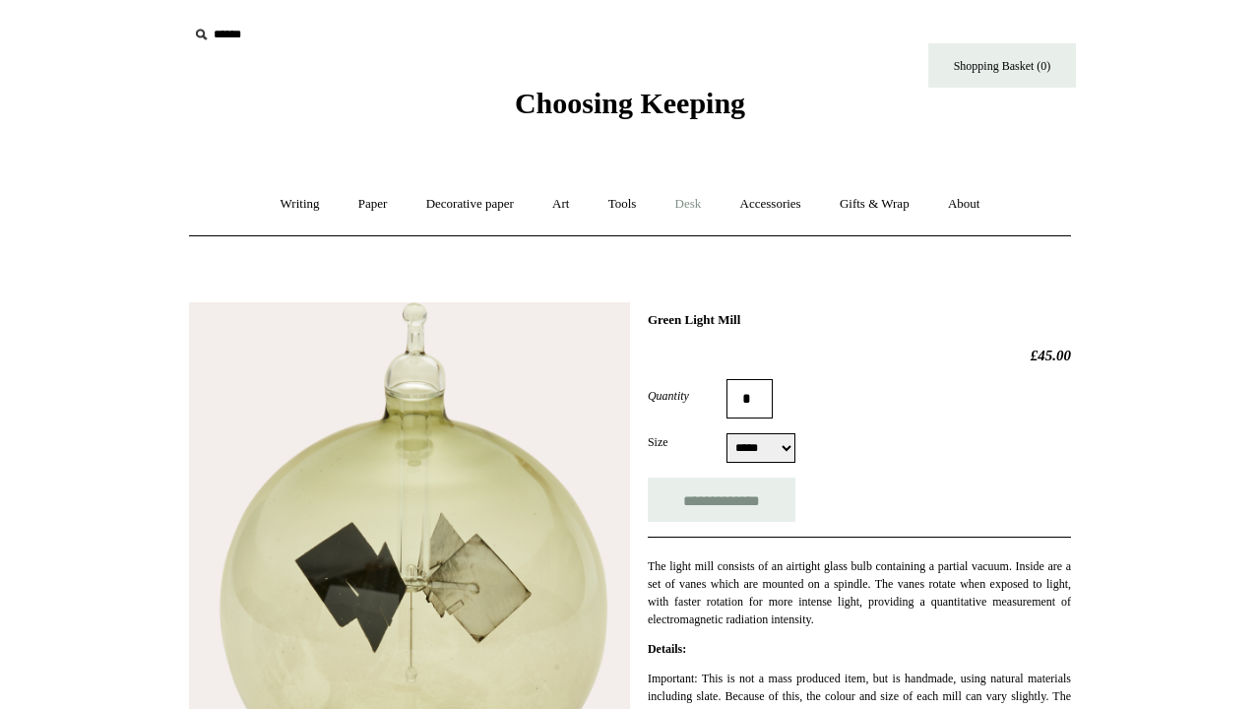
click at [685, 210] on link "Desk +" at bounding box center [688, 204] width 62 height 52
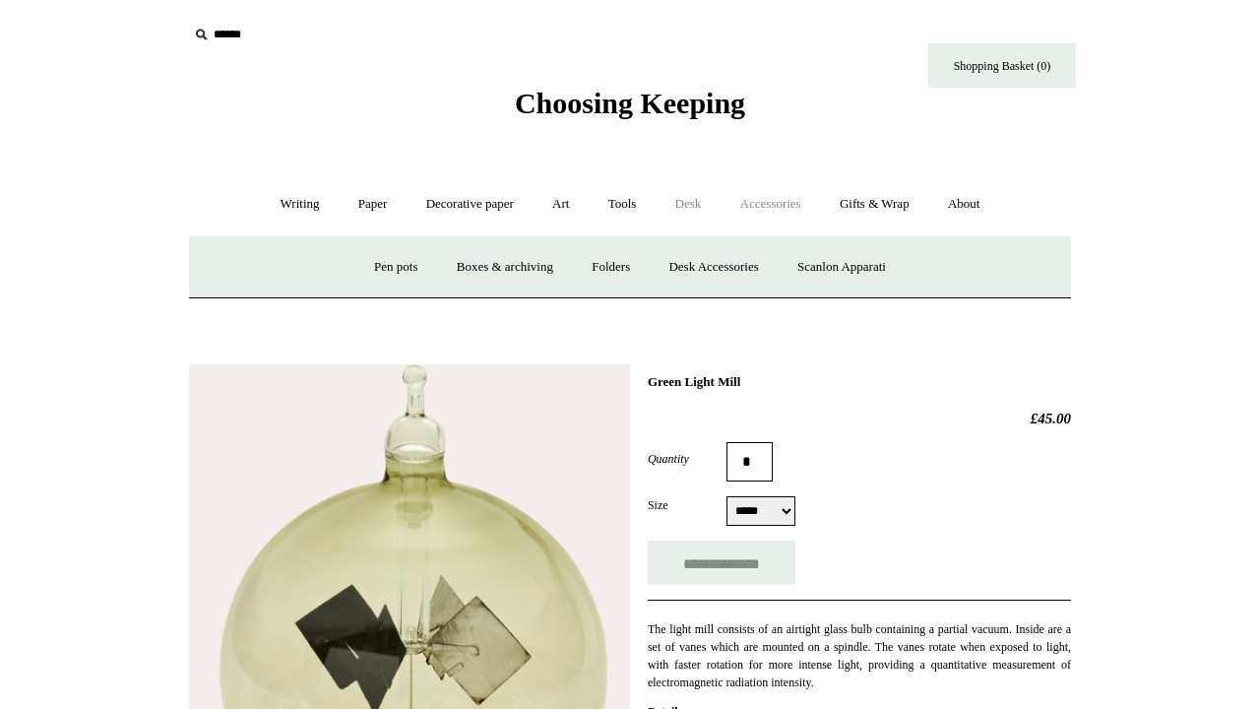
click at [783, 207] on link "Accessories +" at bounding box center [770, 204] width 96 height 52
click at [711, 267] on link "Ceramics +" at bounding box center [702, 267] width 84 height 52
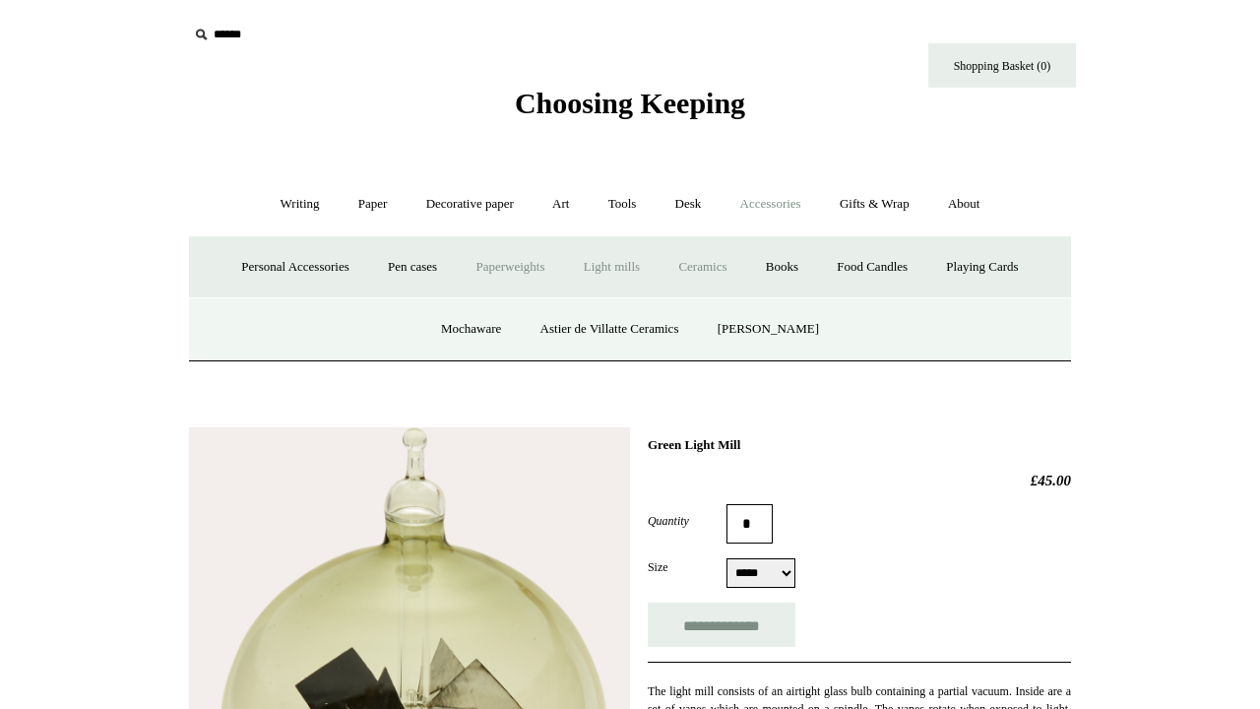
click at [543, 264] on link "Paperweights +" at bounding box center [510, 267] width 104 height 52
click at [638, 326] on link "[PERSON_NAME]" at bounding box center [622, 329] width 137 height 52
